Goal: Task Accomplishment & Management: Manage account settings

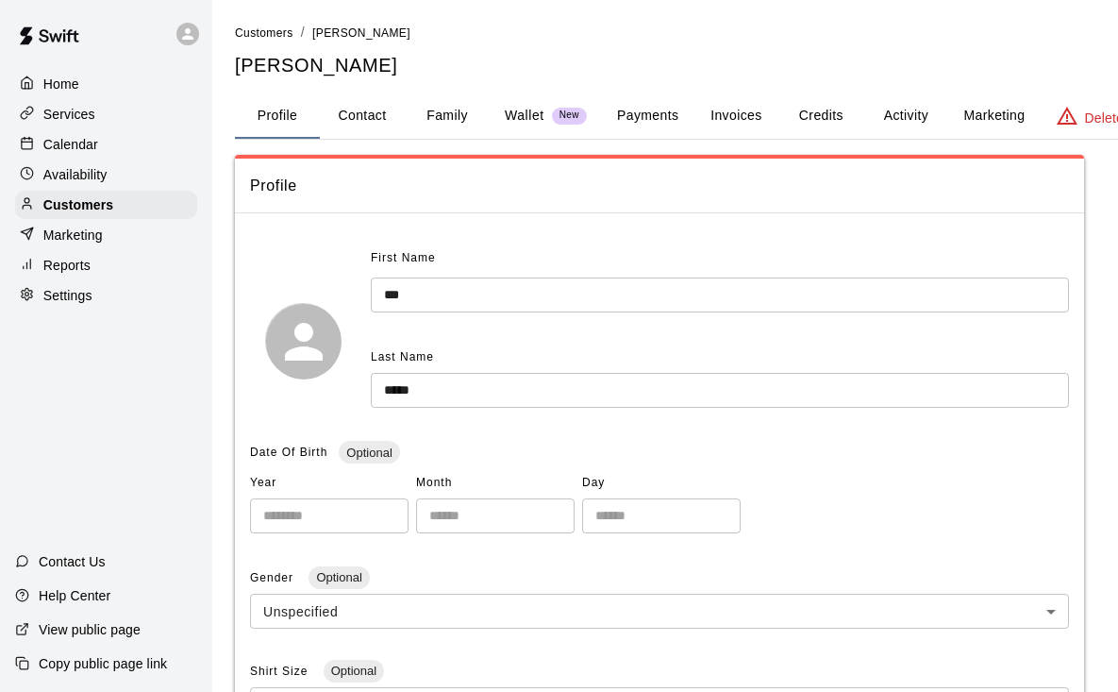
click at [436, 120] on button "Family" at bounding box center [447, 115] width 85 height 45
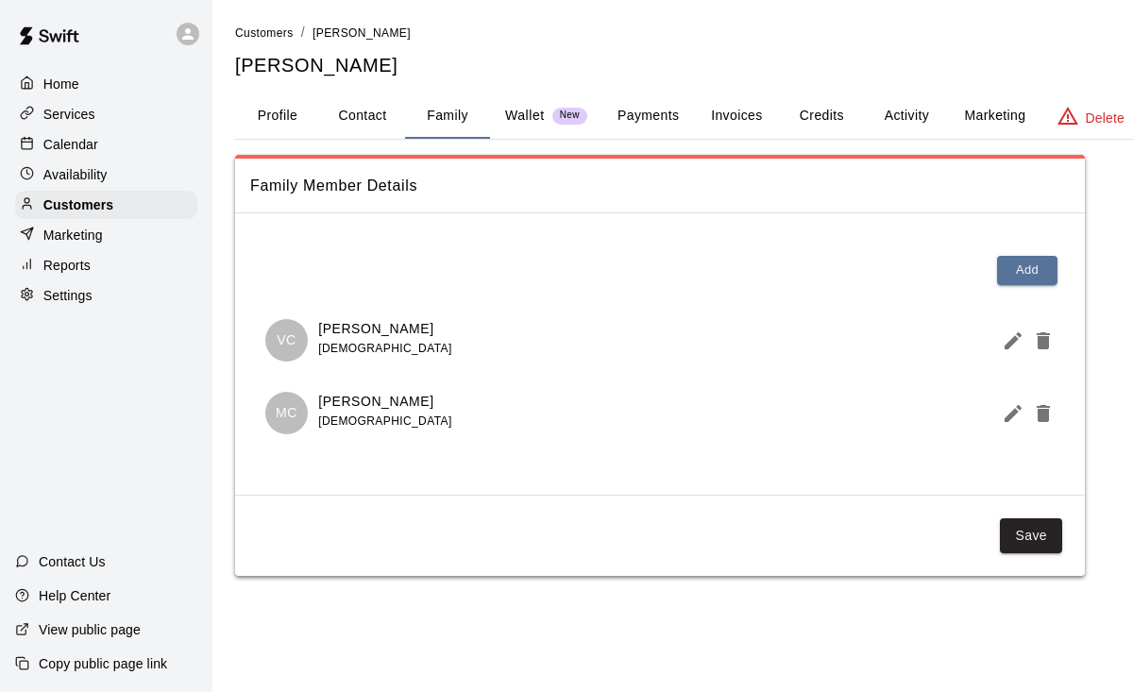
click at [362, 343] on span "[DEMOGRAPHIC_DATA]" at bounding box center [384, 348] width 133 height 13
click at [1006, 344] on icon "Edit Member" at bounding box center [1012, 340] width 17 height 17
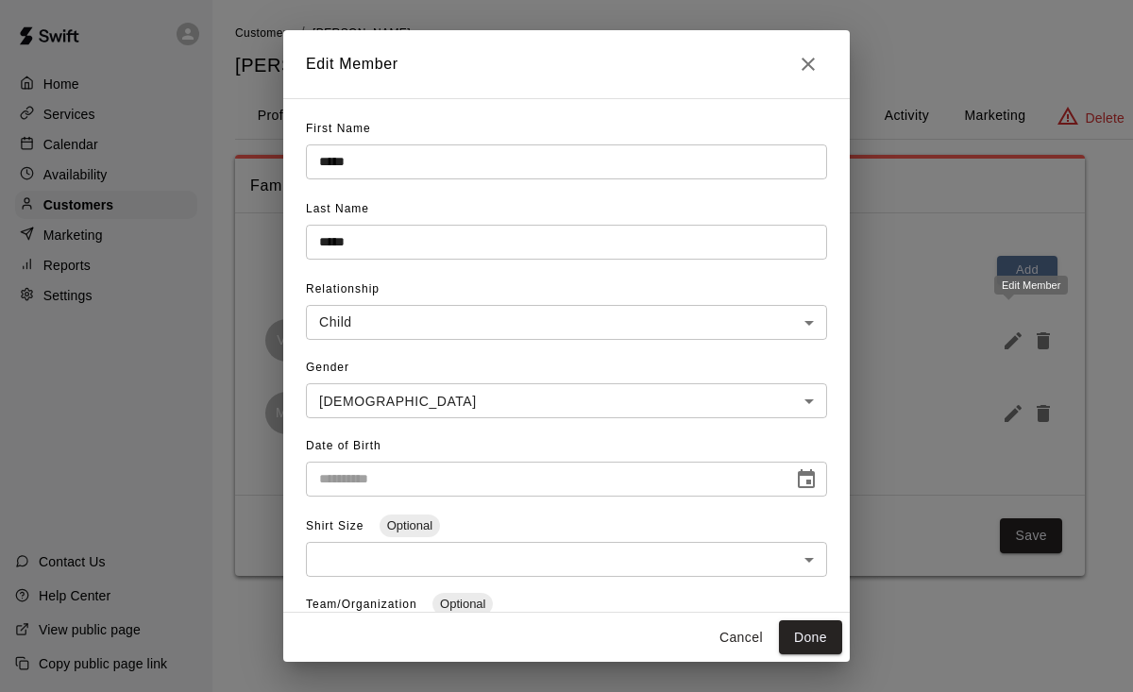
type input "**********"
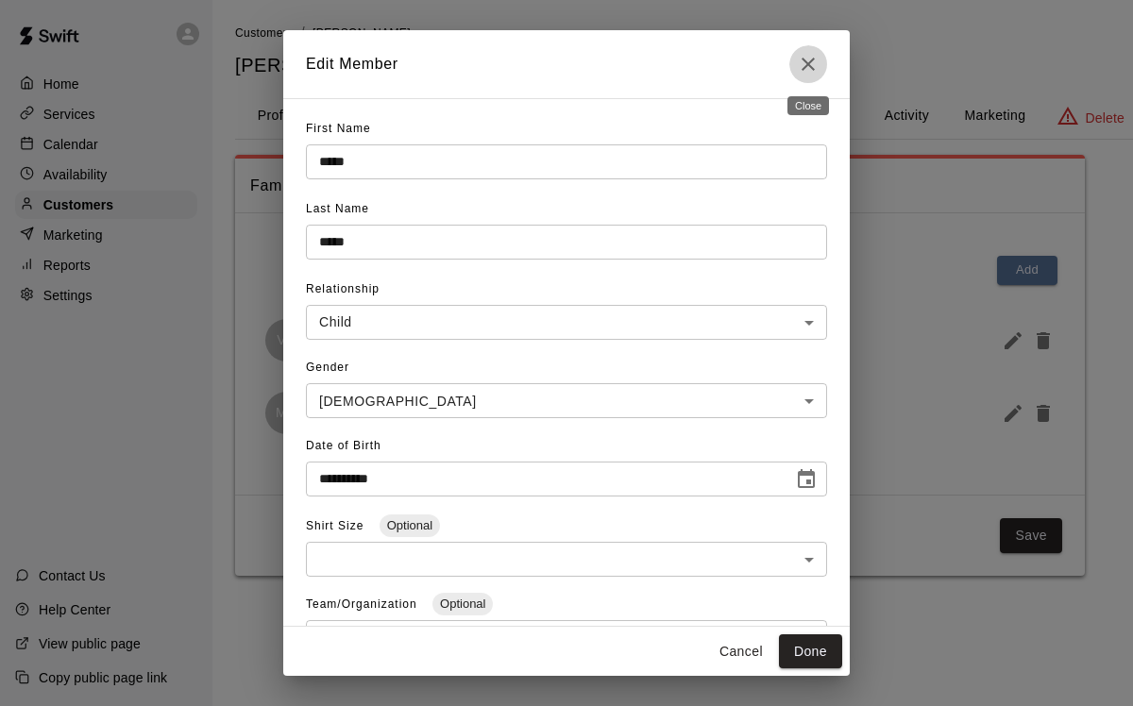
click at [809, 68] on icon "Close" at bounding box center [808, 64] width 23 height 23
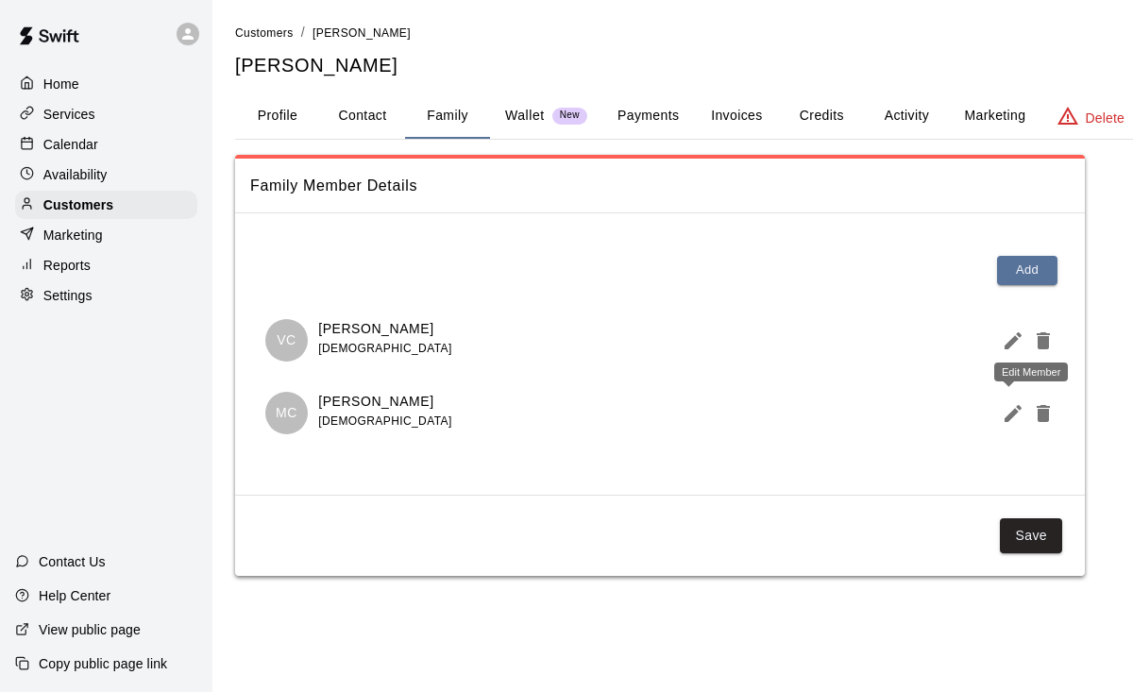
click at [1016, 411] on icon "Edit Member" at bounding box center [1012, 413] width 17 height 17
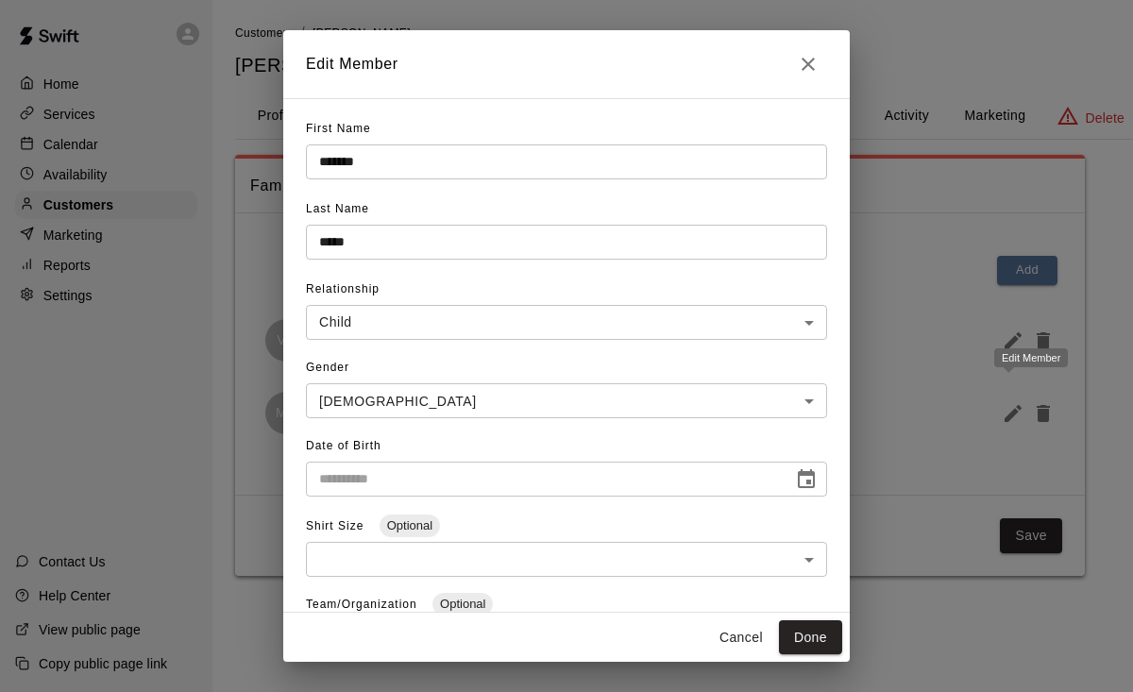
type input "**********"
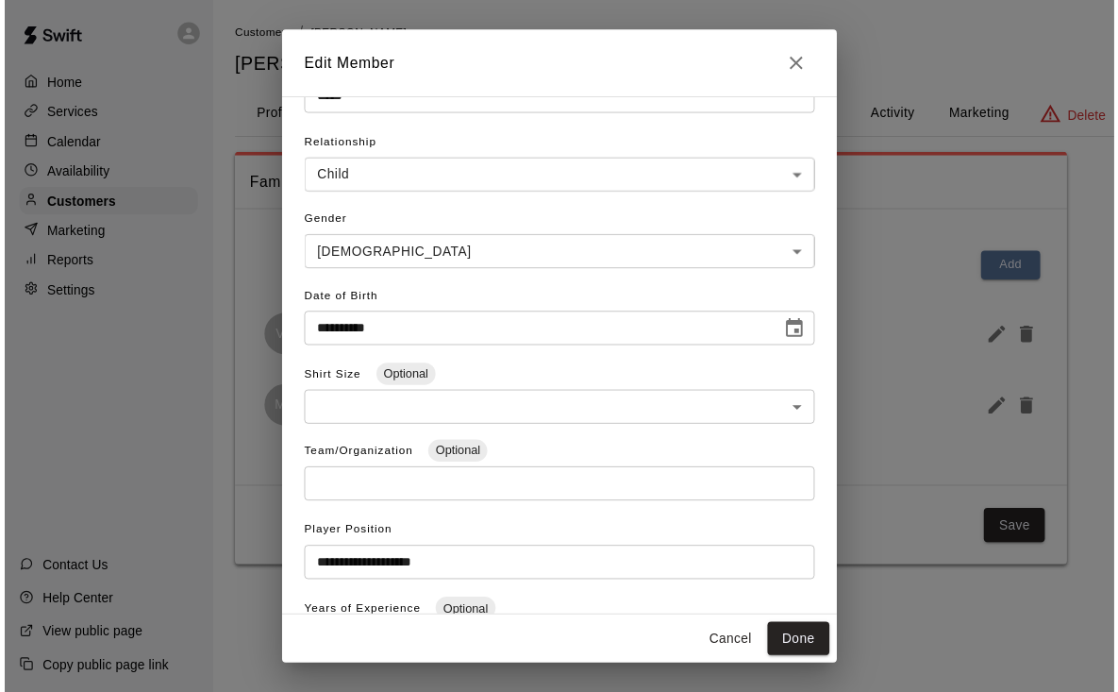
scroll to position [250, 0]
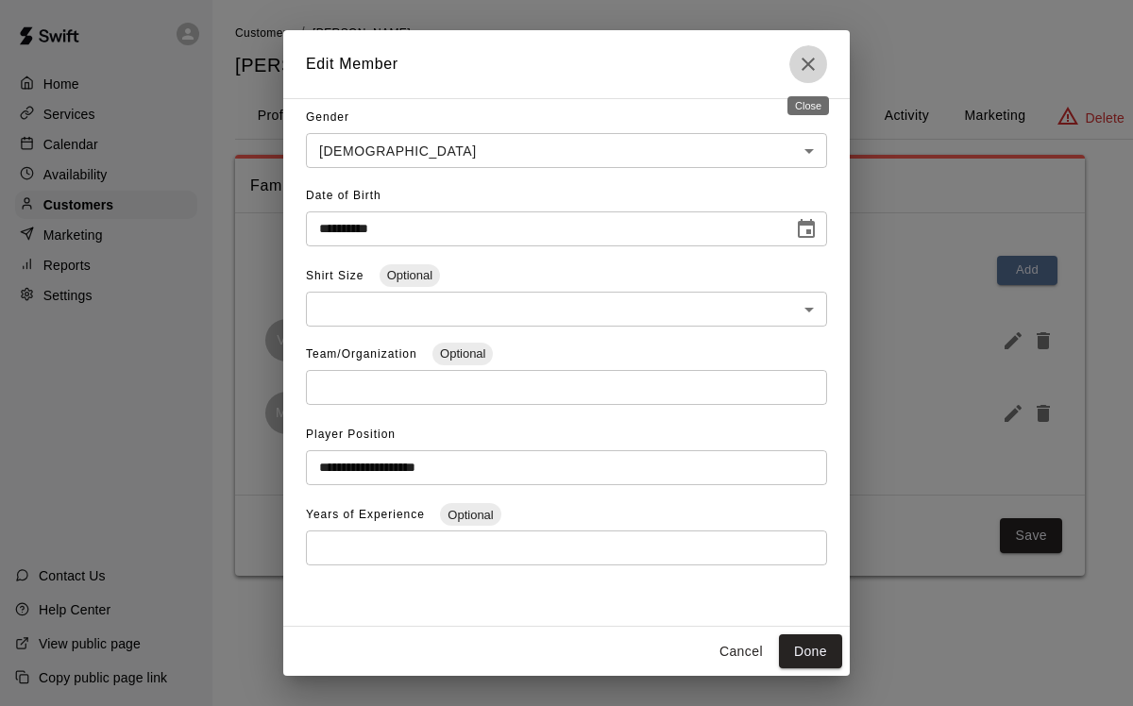
click at [814, 58] on icon "Close" at bounding box center [808, 64] width 23 height 23
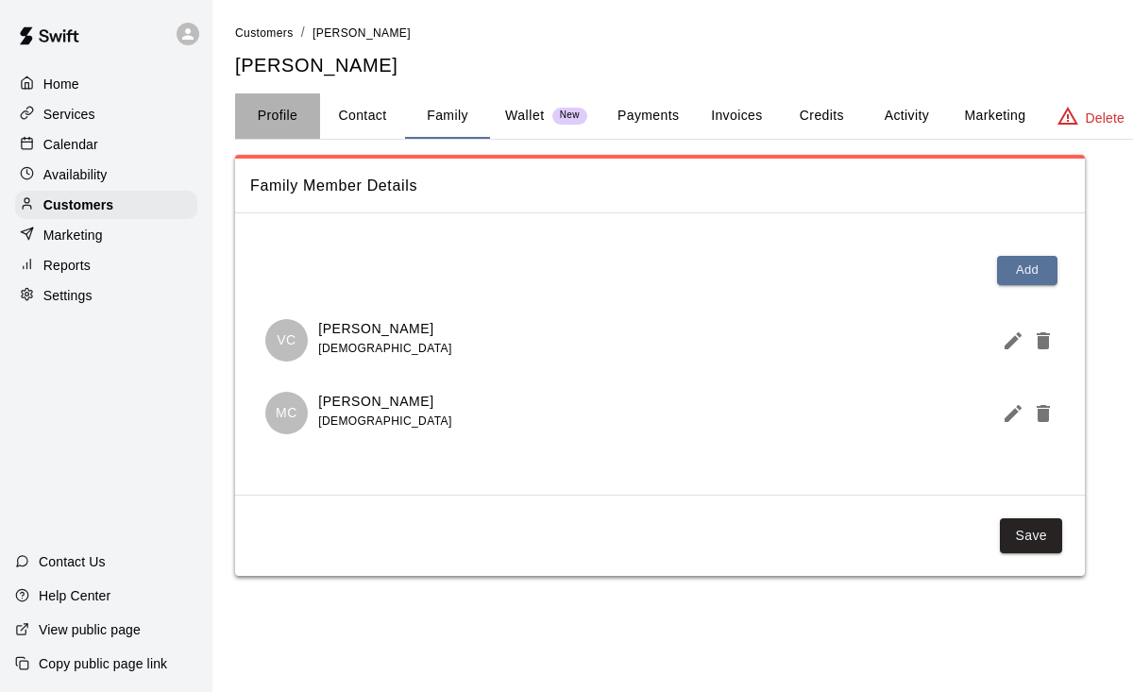
click at [297, 119] on button "Profile" at bounding box center [277, 115] width 85 height 45
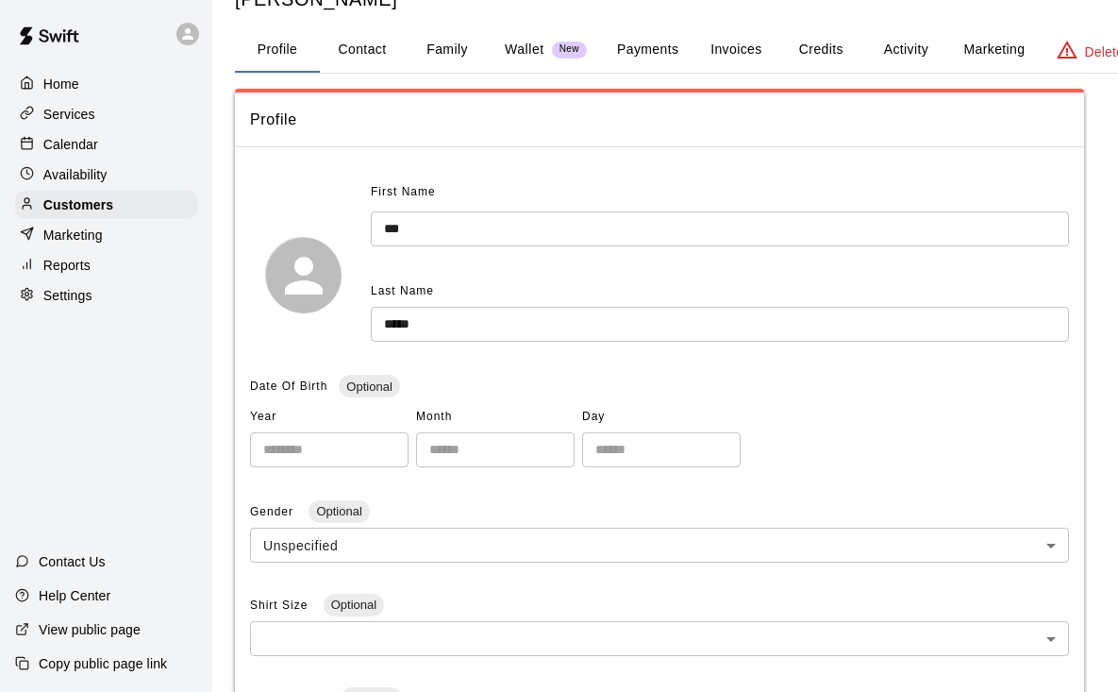
scroll to position [0, 0]
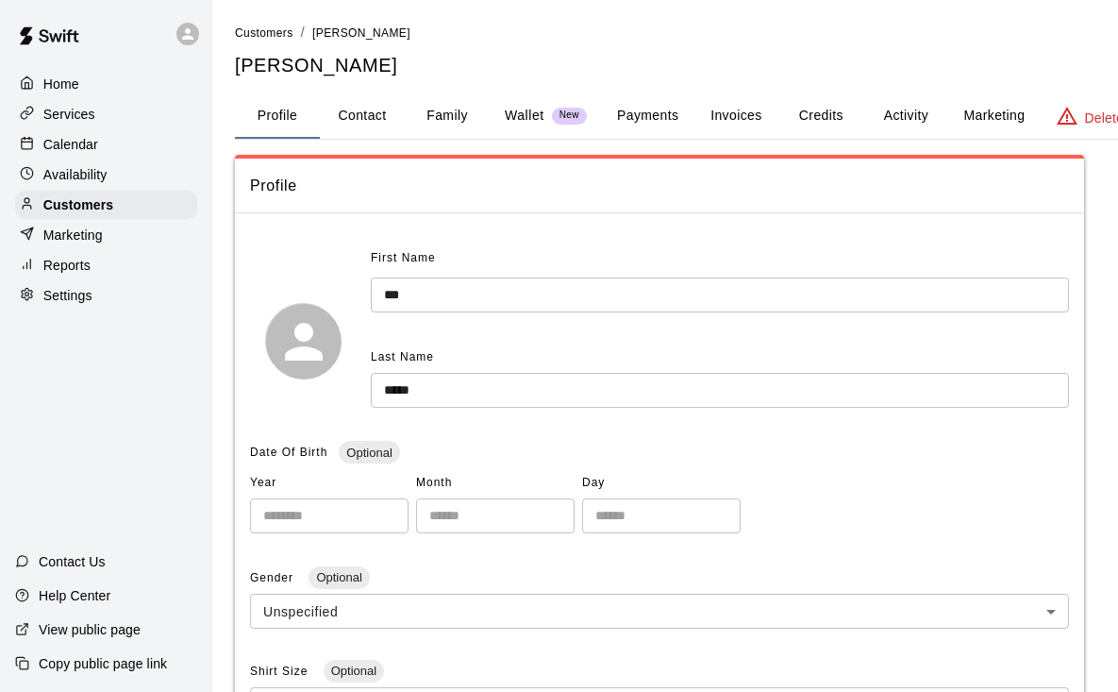
click at [365, 108] on button "Contact" at bounding box center [362, 115] width 85 height 45
select select "**"
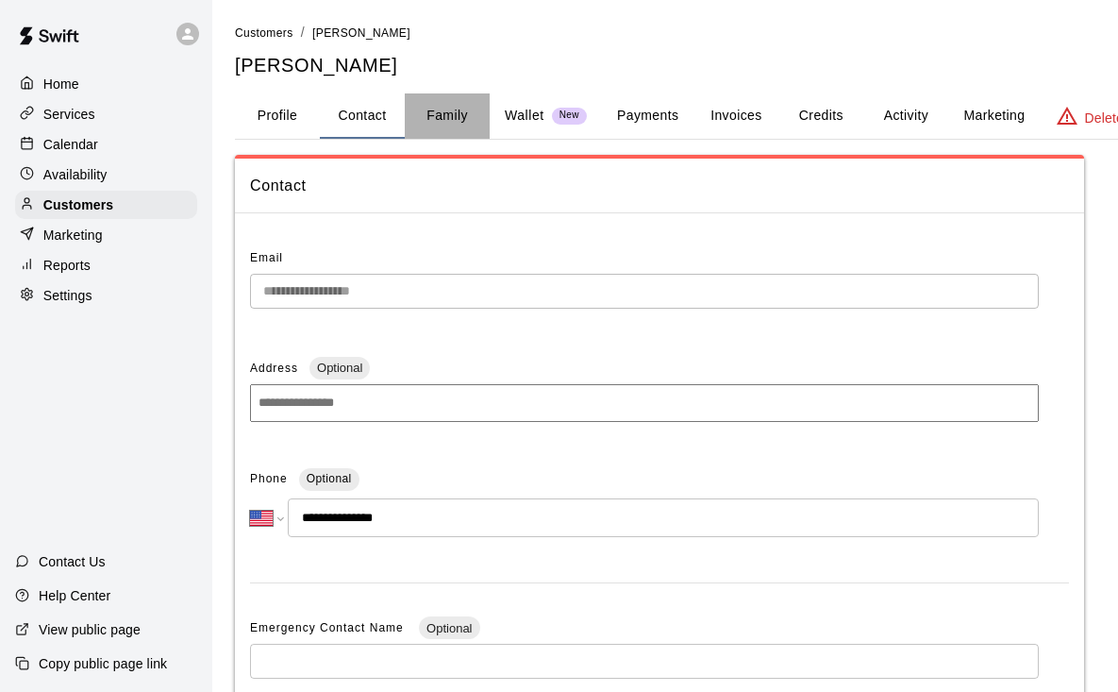
click at [445, 112] on button "Family" at bounding box center [447, 115] width 85 height 45
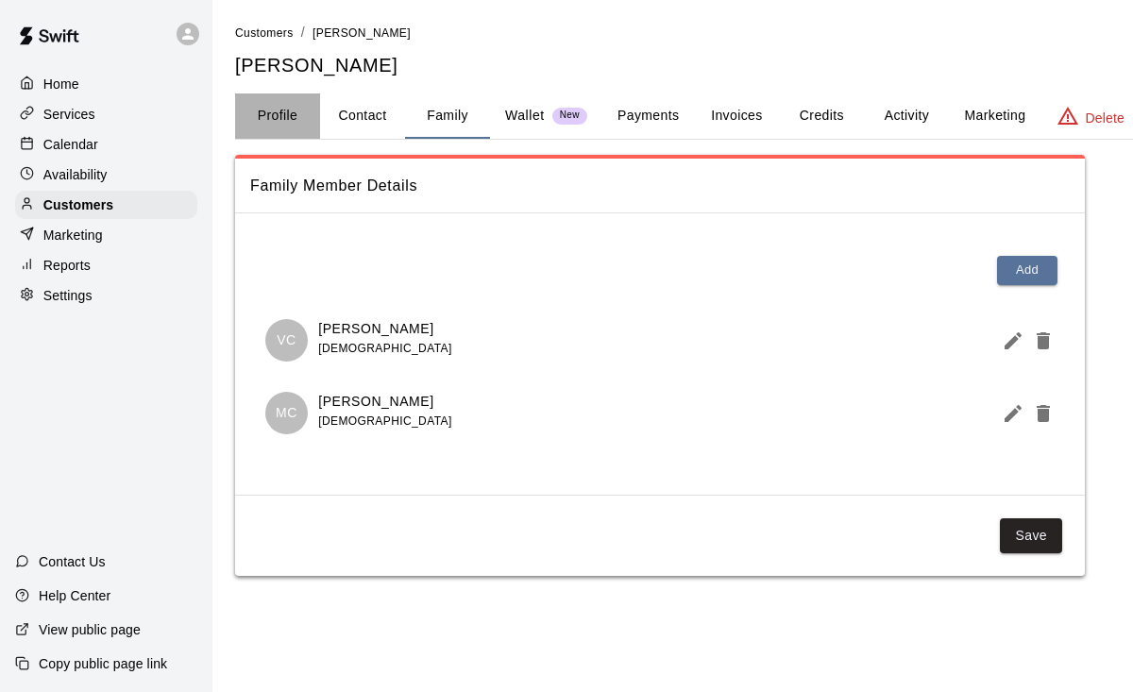
click at [291, 124] on button "Profile" at bounding box center [277, 115] width 85 height 45
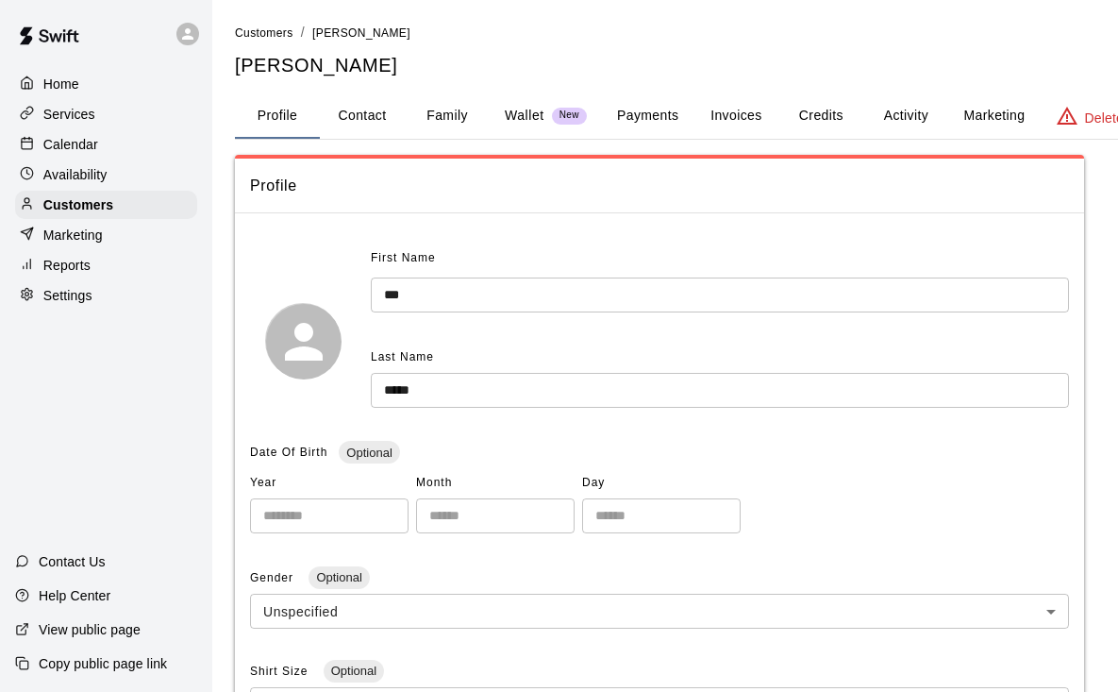
click at [909, 108] on button "Activity" at bounding box center [906, 115] width 85 height 45
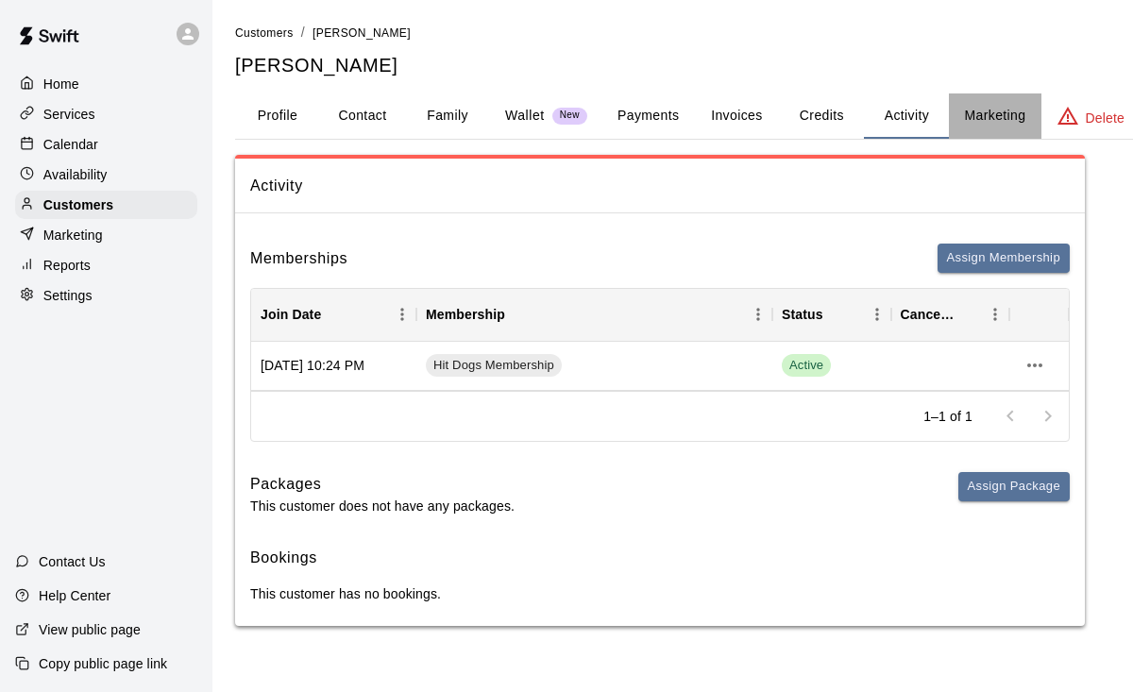
click at [987, 126] on button "Marketing" at bounding box center [995, 115] width 92 height 45
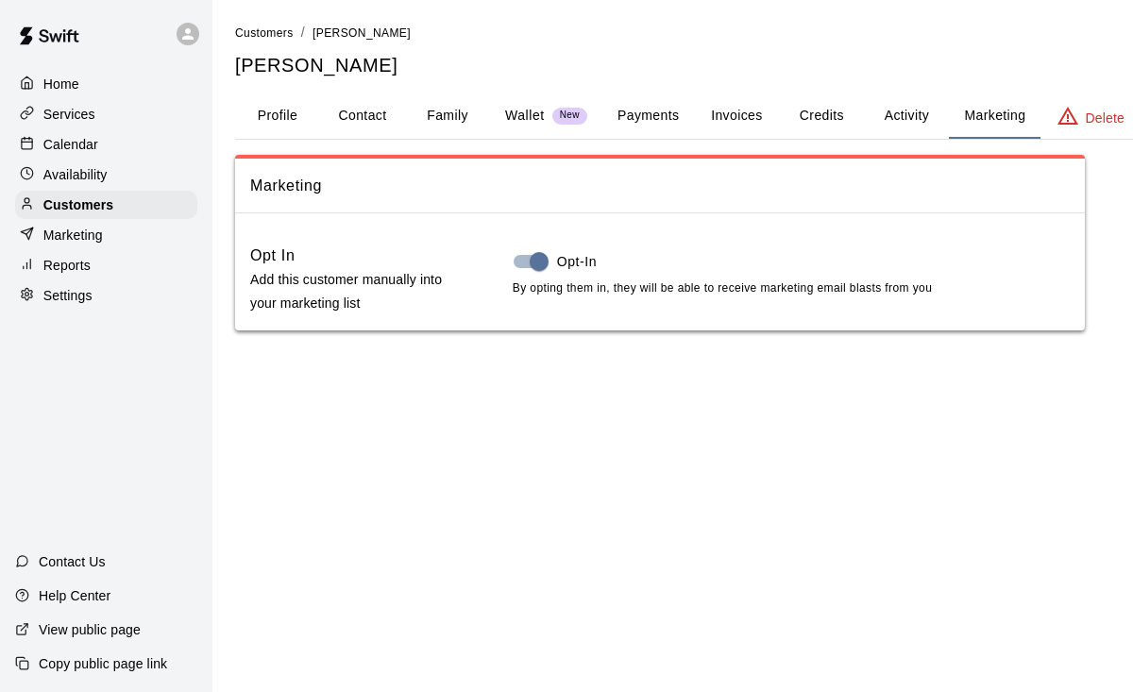
click at [270, 111] on button "Profile" at bounding box center [277, 115] width 85 height 45
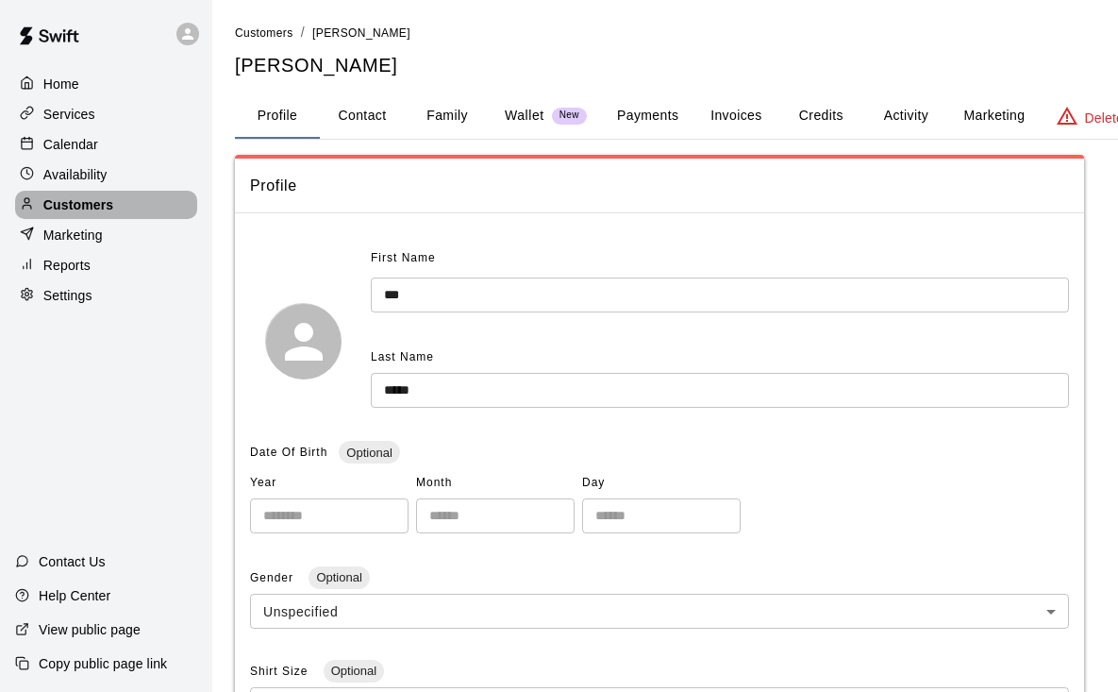
click at [126, 204] on div "Customers" at bounding box center [106, 205] width 182 height 28
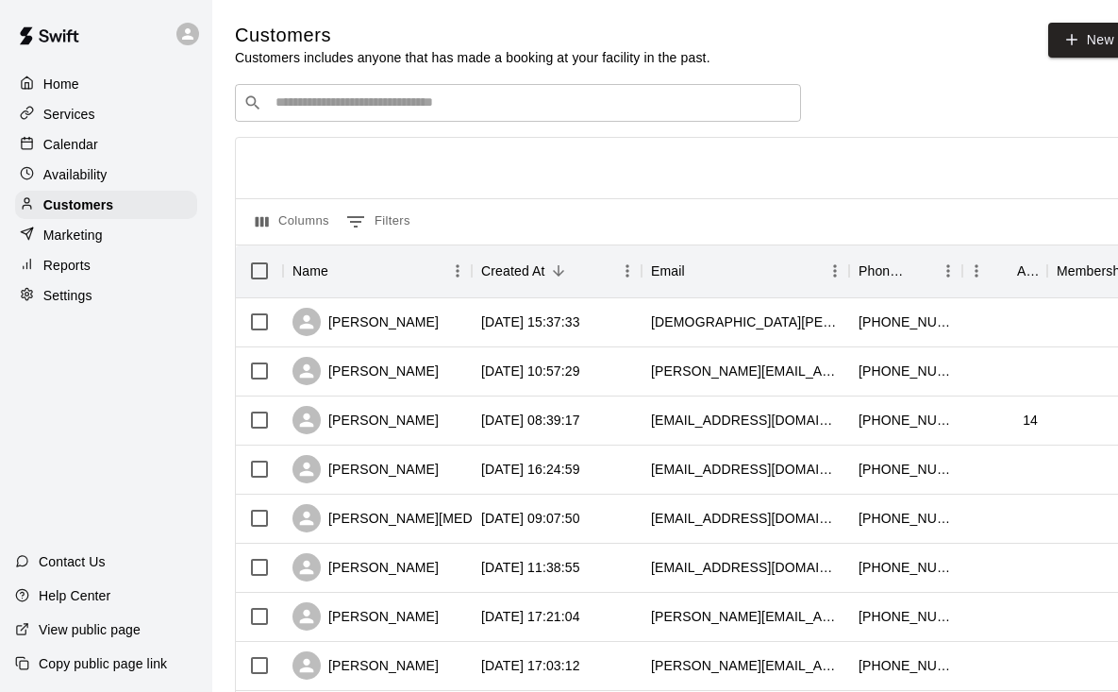
click at [492, 106] on input "Search customers by name or email" at bounding box center [531, 102] width 523 height 19
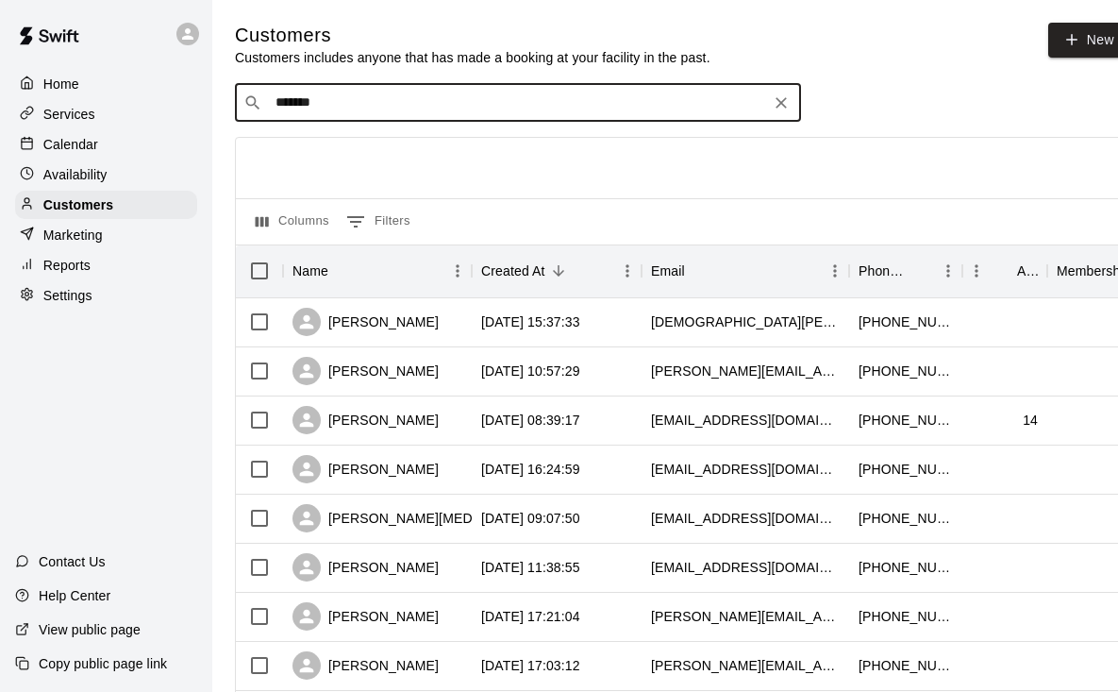
type input "*******"
click at [405, 157] on div "[PERSON_NAME] [EMAIL_ADDRESS][DOMAIN_NAME]" at bounding box center [537, 152] width 498 height 41
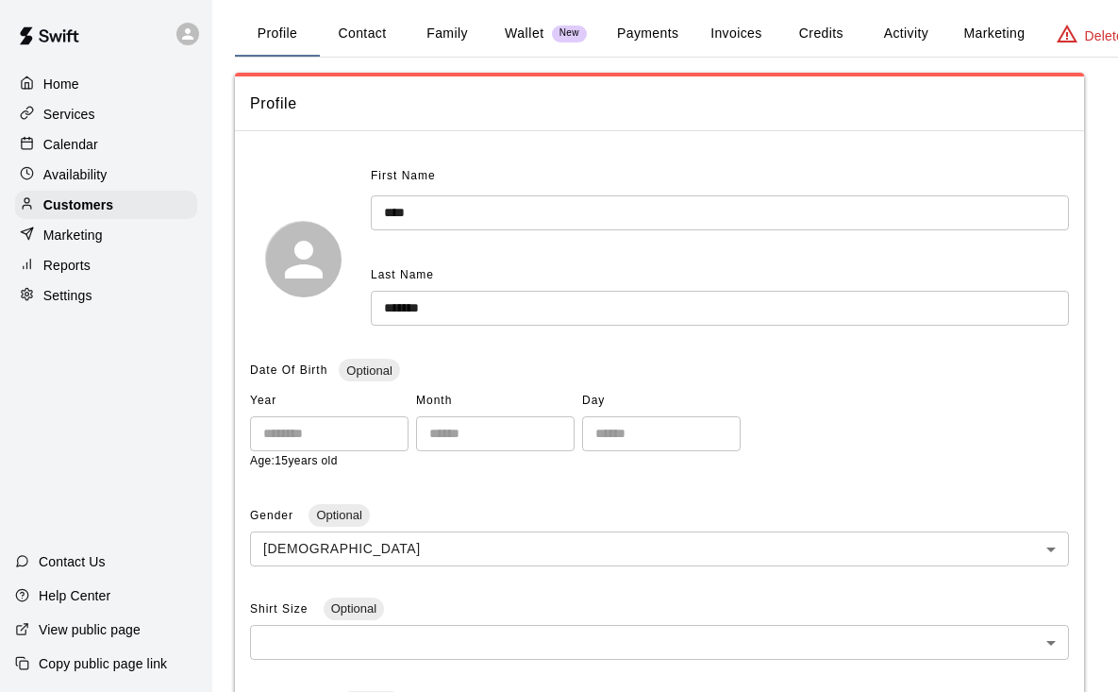
scroll to position [60, 0]
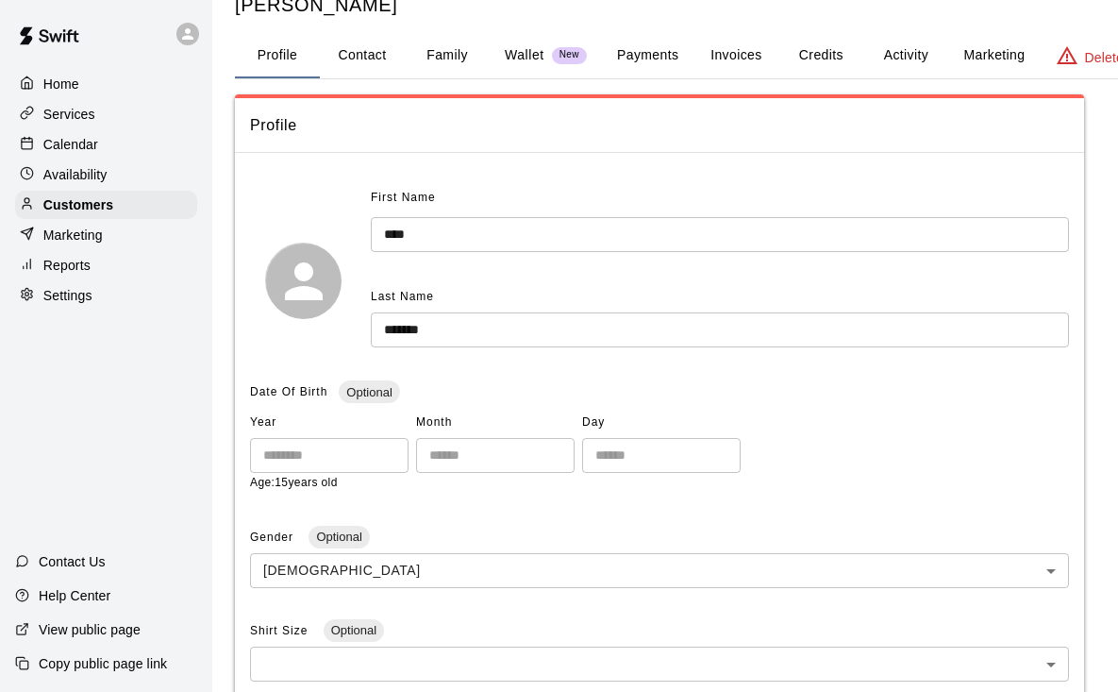
click at [437, 59] on button "Family" at bounding box center [447, 55] width 85 height 45
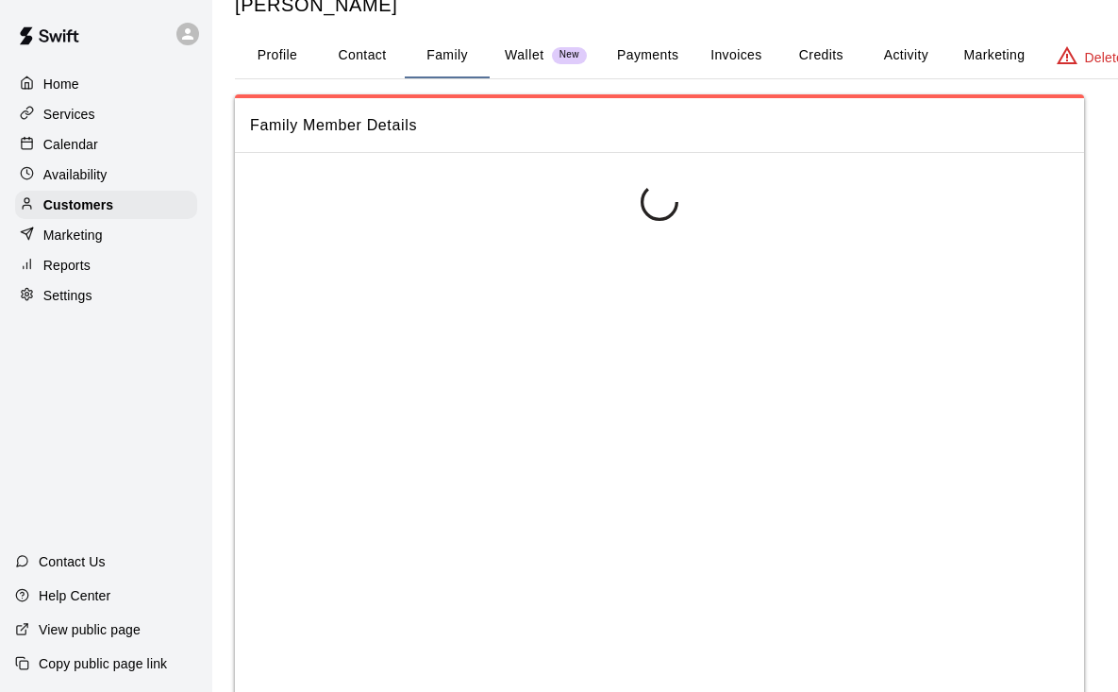
scroll to position [0, 0]
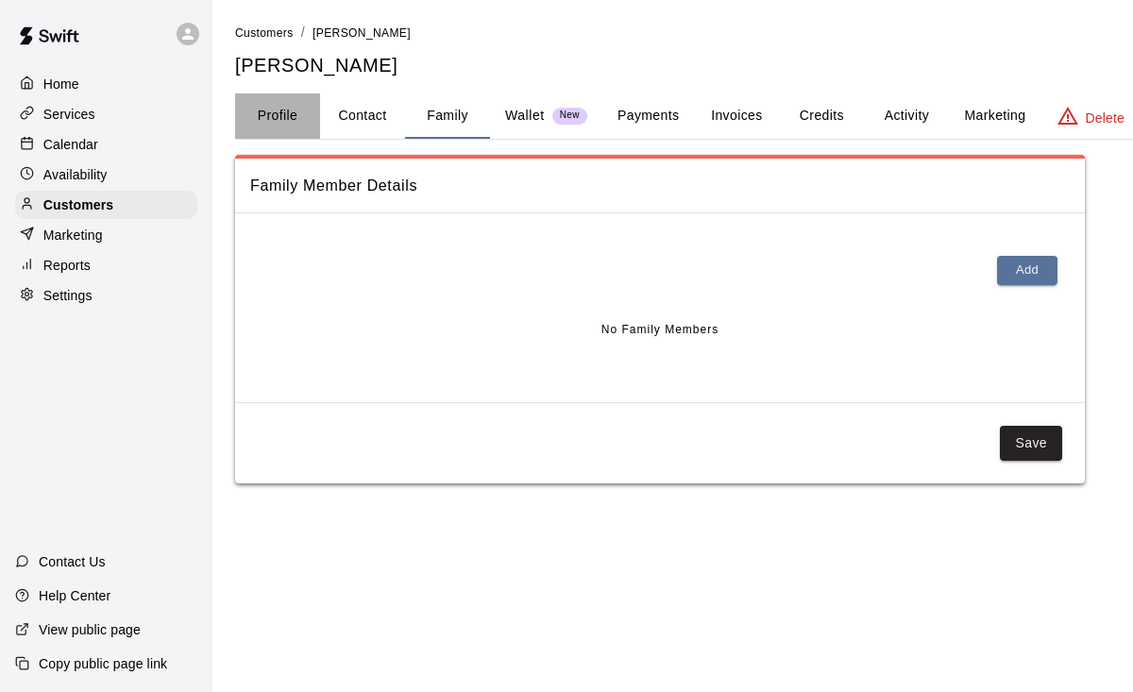
click at [290, 118] on button "Profile" at bounding box center [277, 115] width 85 height 45
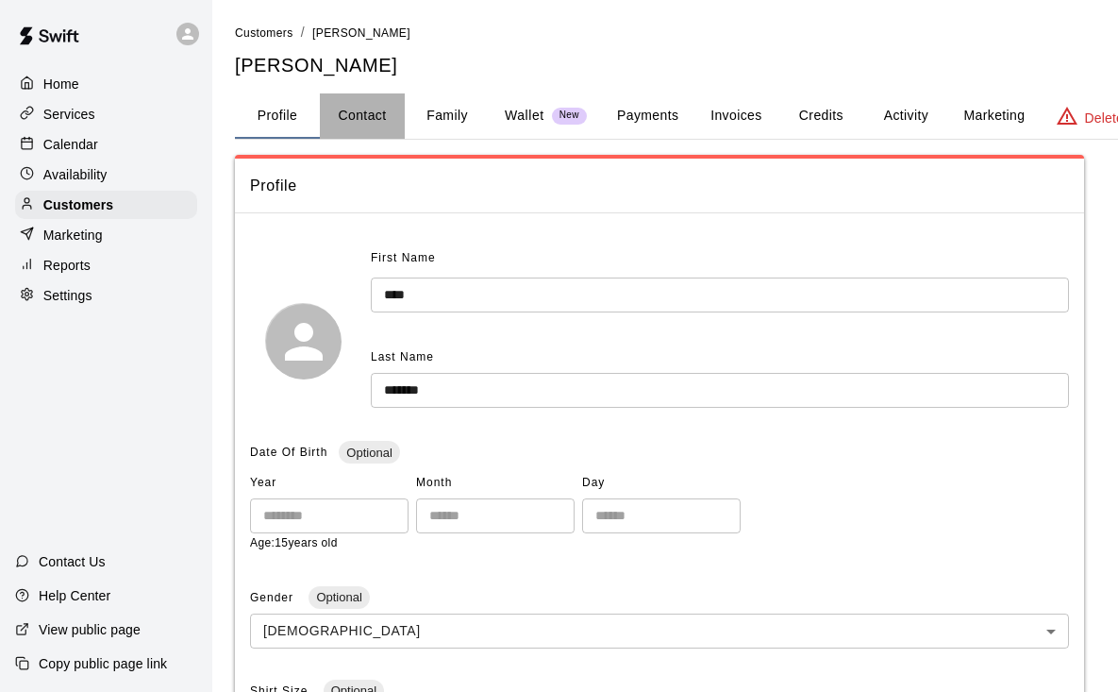
click at [343, 118] on button "Contact" at bounding box center [362, 115] width 85 height 45
select select "**"
